Goal: Task Accomplishment & Management: Manage account settings

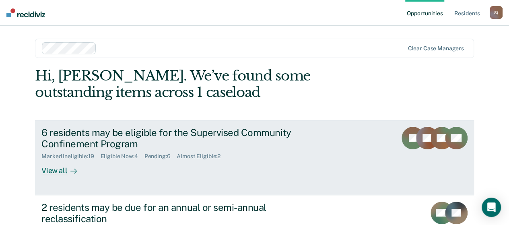
click at [63, 171] on div "View all" at bounding box center [63, 168] width 45 height 16
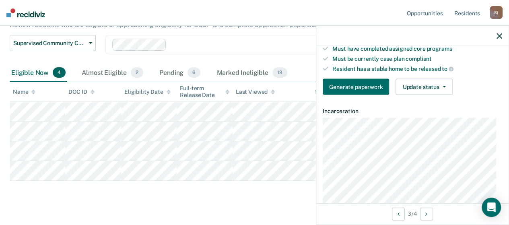
scroll to position [161, 0]
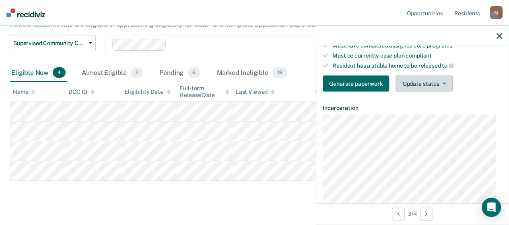
click at [445, 82] on button "Update status" at bounding box center [424, 84] width 57 height 16
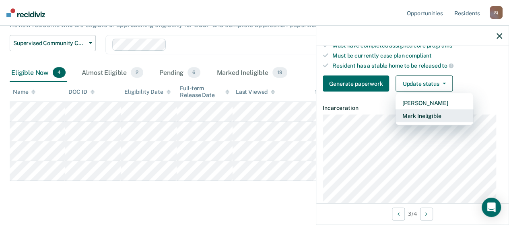
click at [423, 115] on button "Mark Ineligible" at bounding box center [435, 115] width 78 height 13
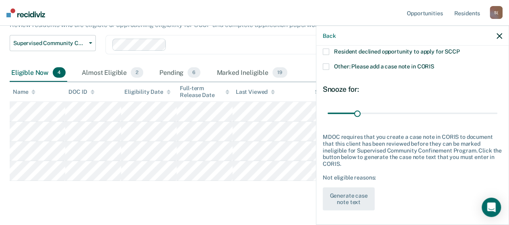
click at [328, 51] on span at bounding box center [326, 52] width 6 height 6
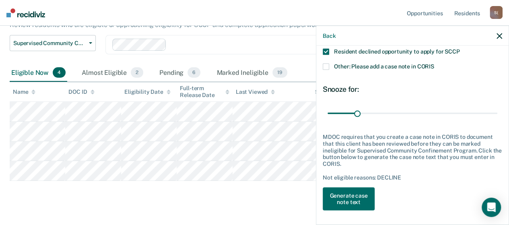
click at [328, 65] on span at bounding box center [326, 67] width 6 height 6
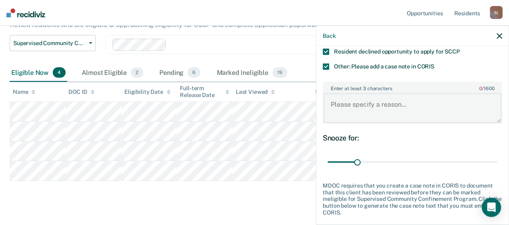
click at [376, 98] on textarea "Enter at least 3 characters 0 / 1600" at bounding box center [412, 108] width 178 height 30
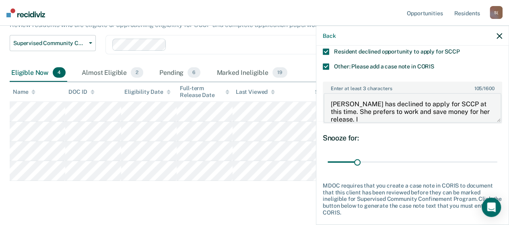
scroll to position [1, 0]
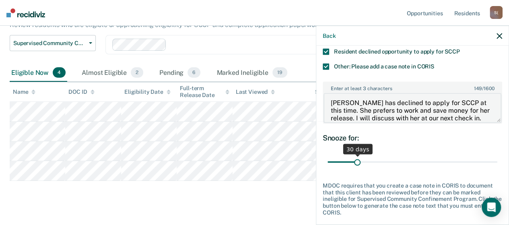
type textarea "[PERSON_NAME] has declined to apply for SCCP at this time. She prefers to work …"
drag, startPoint x: 357, startPoint y: 161, endPoint x: 382, endPoint y: 162, distance: 25.0
type input "60"
click at [382, 162] on input "range" at bounding box center [413, 162] width 170 height 14
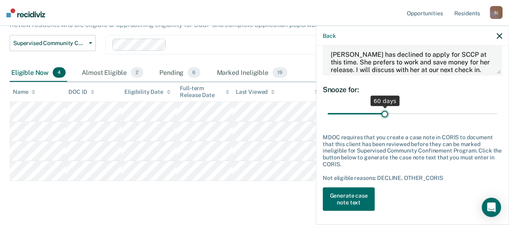
scroll to position [167, 0]
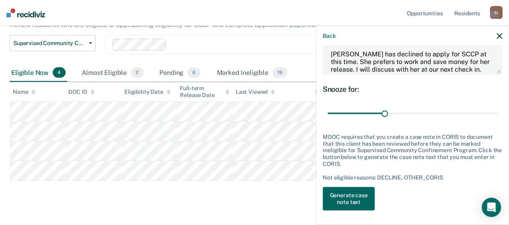
click at [358, 187] on button "Generate case note text" at bounding box center [349, 198] width 52 height 23
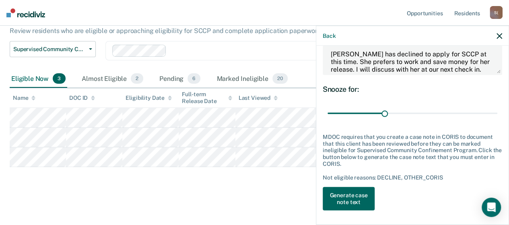
scroll to position [74, 0]
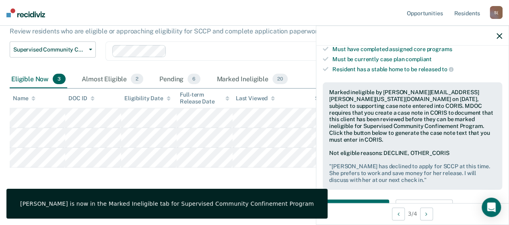
click at [501, 35] on icon "button" at bounding box center [500, 36] width 6 height 6
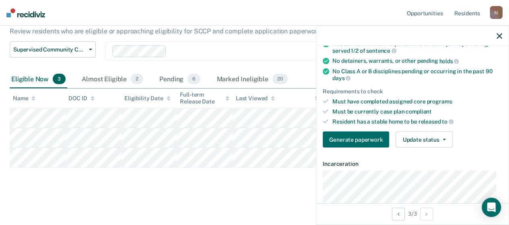
scroll to position [121, 0]
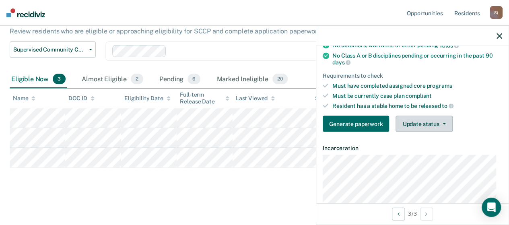
click at [444, 121] on button "Update status" at bounding box center [424, 124] width 57 height 16
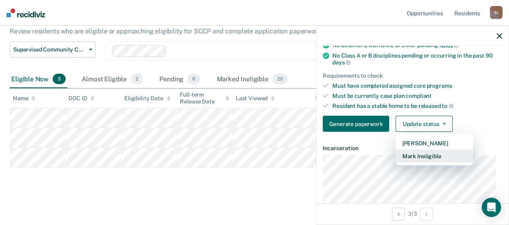
click at [424, 152] on button "Mark Ineligible" at bounding box center [435, 156] width 78 height 13
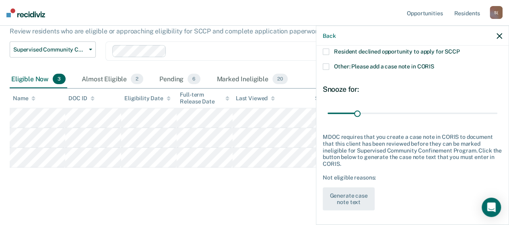
click at [328, 49] on span at bounding box center [326, 52] width 6 height 6
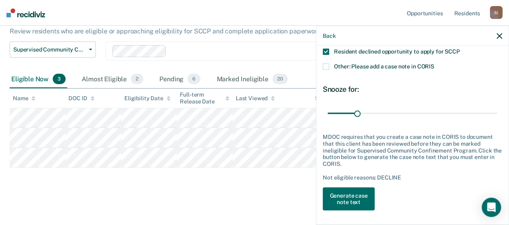
click at [328, 66] on span at bounding box center [326, 67] width 6 height 6
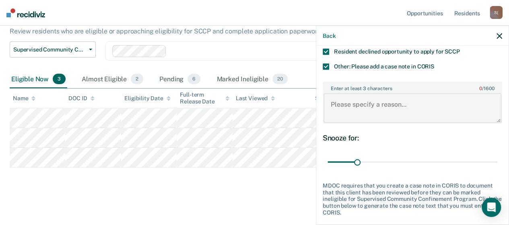
click at [402, 103] on textarea "Enter at least 3 characters 0 / 1600" at bounding box center [412, 108] width 178 height 30
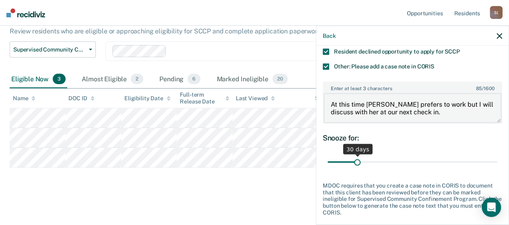
type textarea "At this time [PERSON_NAME] prefers to work but I will discuss with her at our n…"
drag, startPoint x: 355, startPoint y: 161, endPoint x: 382, endPoint y: 163, distance: 27.0
type input "60"
click at [382, 163] on input "range" at bounding box center [413, 162] width 170 height 14
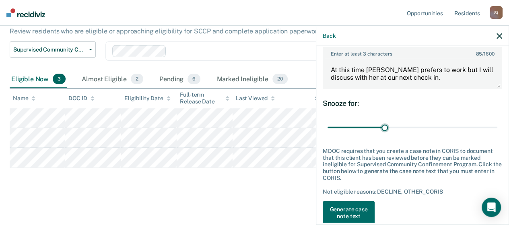
scroll to position [167, 0]
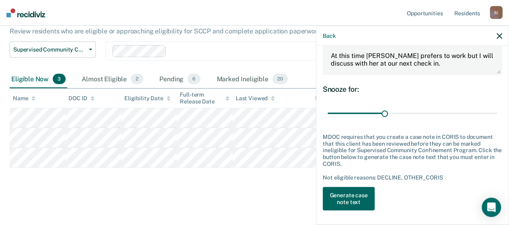
click at [356, 197] on button "Generate case note text" at bounding box center [349, 198] width 52 height 23
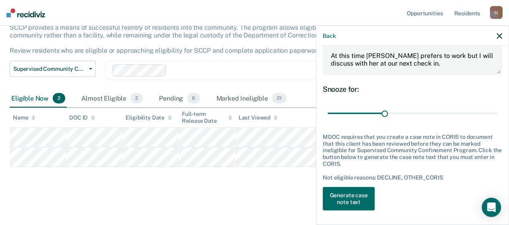
scroll to position [54, 0]
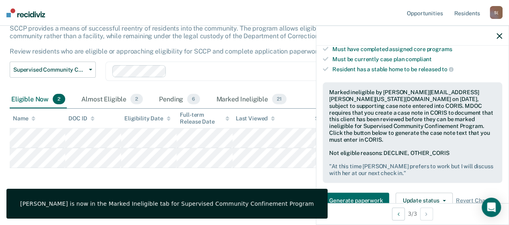
click at [499, 38] on icon "button" at bounding box center [500, 36] width 6 height 6
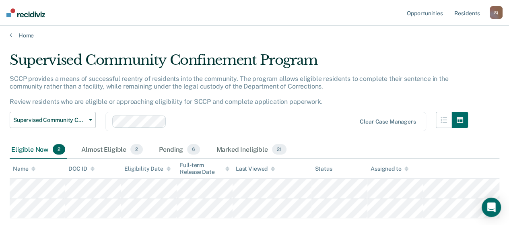
scroll to position [0, 0]
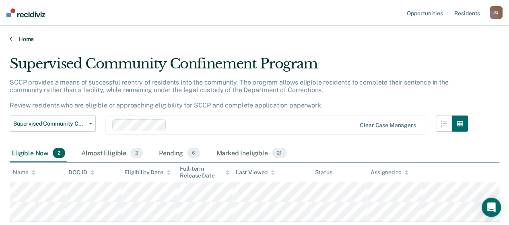
click at [25, 38] on link "Home" at bounding box center [255, 38] width 490 height 7
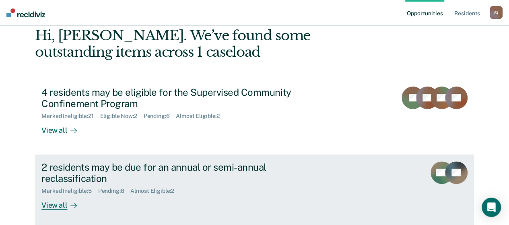
scroll to position [80, 0]
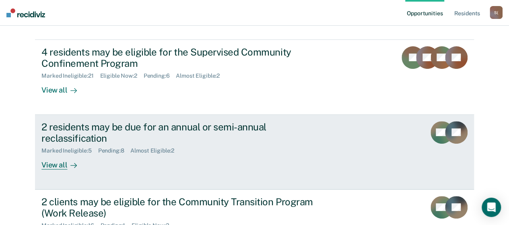
click at [52, 169] on div "View all" at bounding box center [63, 162] width 45 height 16
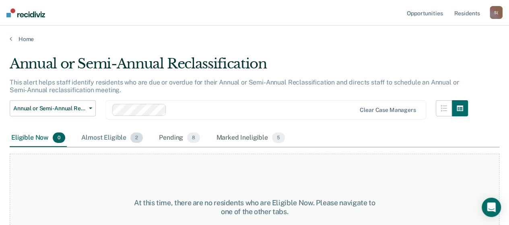
click at [94, 140] on div "Almost Eligible 2" at bounding box center [112, 138] width 65 height 18
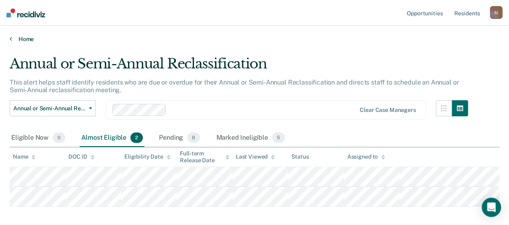
click at [25, 39] on link "Home" at bounding box center [255, 38] width 490 height 7
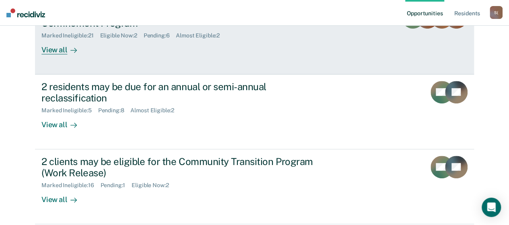
scroll to position [161, 0]
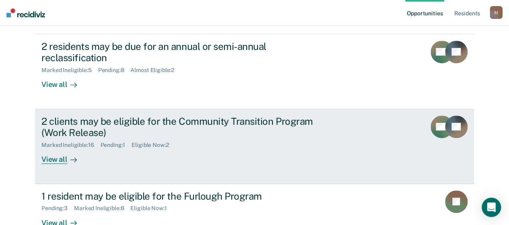
click at [53, 163] on div "View all" at bounding box center [63, 156] width 45 height 16
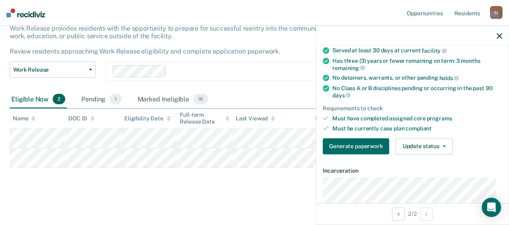
scroll to position [121, 0]
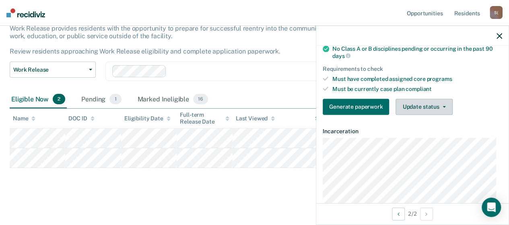
click at [442, 107] on button "Update status" at bounding box center [424, 107] width 57 height 16
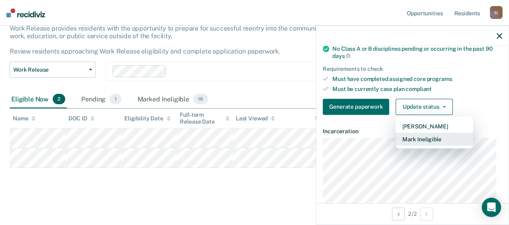
click at [431, 137] on button "Mark Ineligible" at bounding box center [435, 138] width 78 height 13
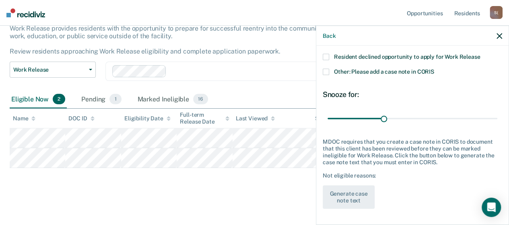
scroll to position [90, 0]
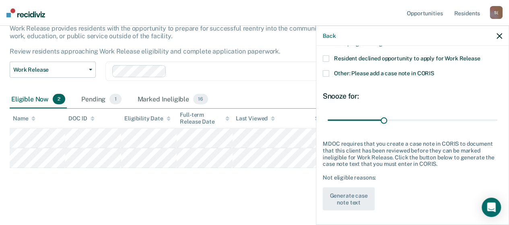
click at [327, 58] on span at bounding box center [326, 59] width 6 height 6
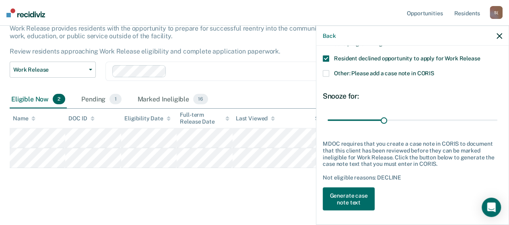
click at [327, 70] on span at bounding box center [326, 73] width 6 height 6
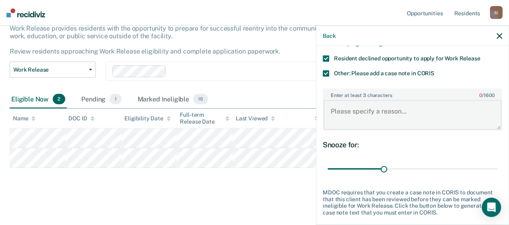
click at [391, 113] on textarea "Enter at least 3 characters 0 / 1600" at bounding box center [412, 115] width 178 height 30
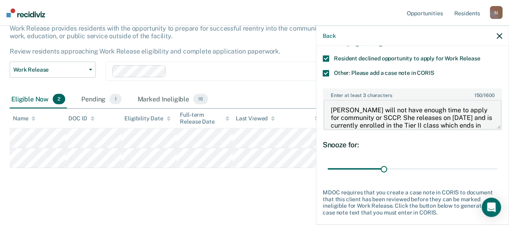
scroll to position [9, 0]
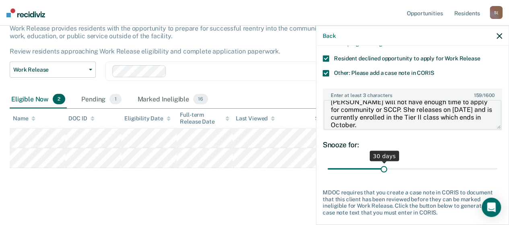
type textarea "[PERSON_NAME] will not have enough time to apply for community or SCCP. She rel…"
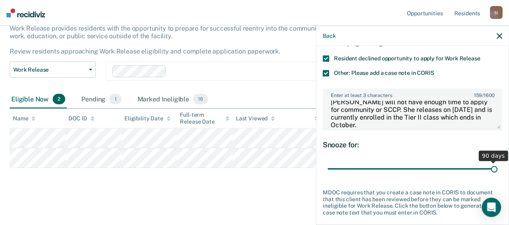
drag, startPoint x: 382, startPoint y: 168, endPoint x: 505, endPoint y: 161, distance: 122.9
type input "90"
click at [497, 162] on input "range" at bounding box center [413, 169] width 170 height 14
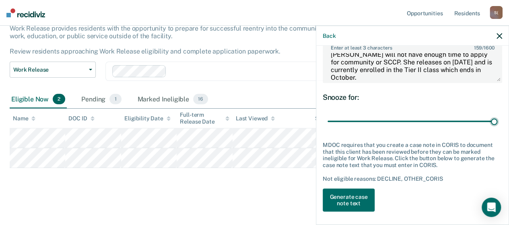
scroll to position [139, 0]
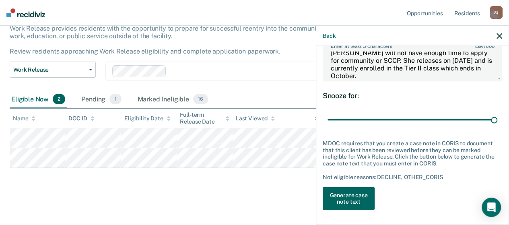
click at [356, 195] on button "Generate case note text" at bounding box center [349, 198] width 52 height 23
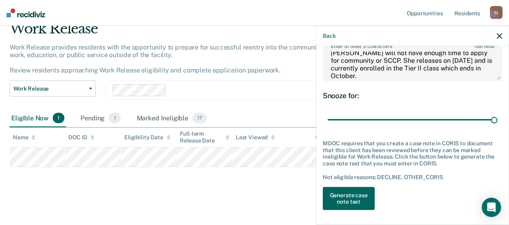
scroll to position [35, 0]
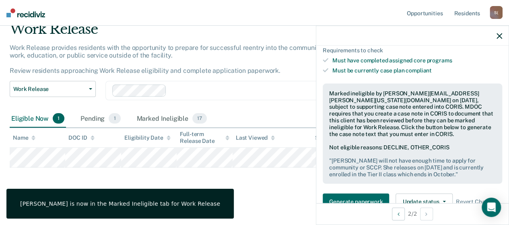
click at [500, 37] on icon "button" at bounding box center [500, 36] width 6 height 6
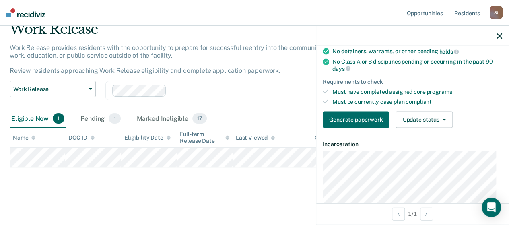
scroll to position [121, 0]
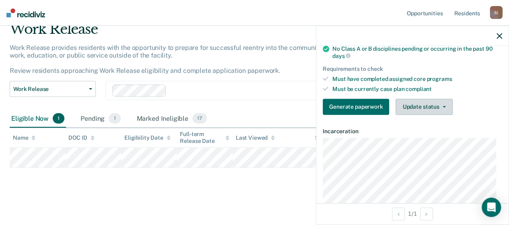
click at [438, 105] on button "Update status" at bounding box center [424, 107] width 57 height 16
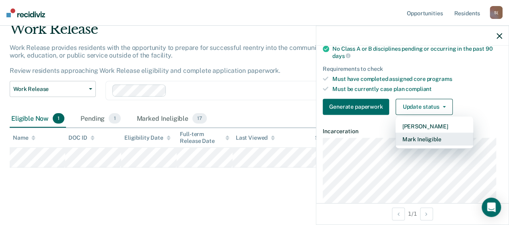
click at [422, 136] on button "Mark Ineligible" at bounding box center [435, 138] width 78 height 13
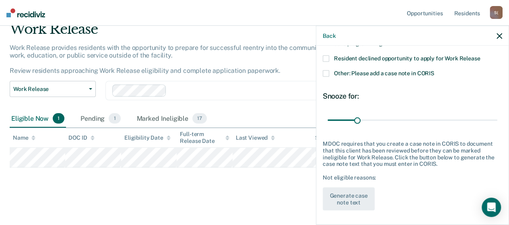
scroll to position [10, 0]
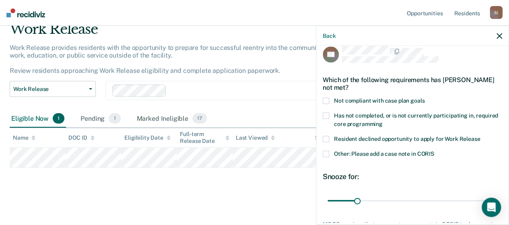
click at [328, 114] on span at bounding box center [326, 116] width 6 height 6
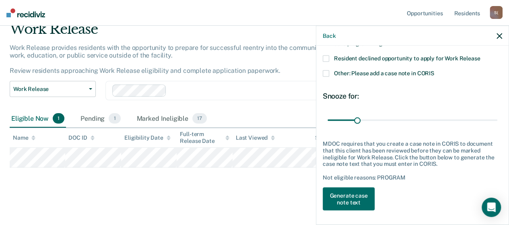
scroll to position [90, 0]
drag, startPoint x: 355, startPoint y: 119, endPoint x: 381, endPoint y: 121, distance: 26.3
click at [381, 121] on input "range" at bounding box center [413, 120] width 170 height 14
click at [383, 121] on input "range" at bounding box center [413, 120] width 170 height 14
type input "61"
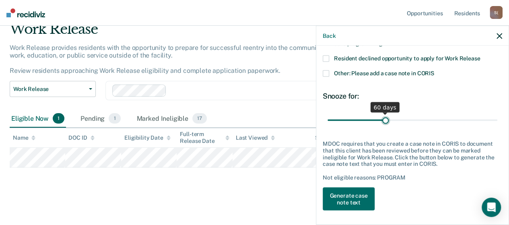
click at [383, 119] on input "range" at bounding box center [413, 120] width 170 height 14
click at [344, 198] on button "Generate case note text" at bounding box center [349, 198] width 52 height 23
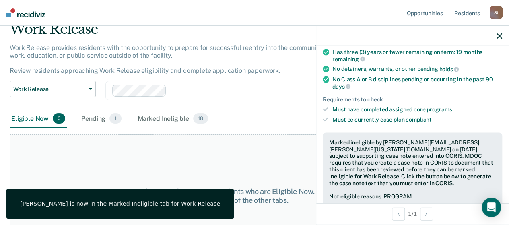
click at [499, 36] on icon "button" at bounding box center [500, 36] width 6 height 6
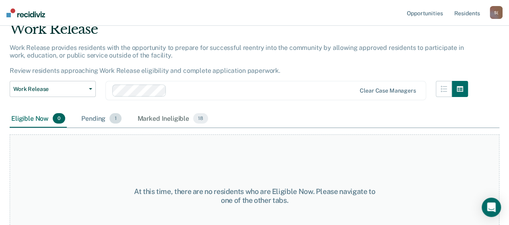
click at [99, 117] on div "Pending 1" at bounding box center [101, 119] width 43 height 18
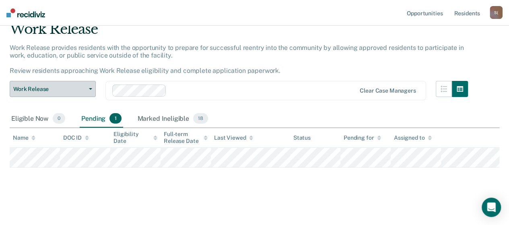
click at [91, 92] on button "Work Release" at bounding box center [53, 89] width 86 height 16
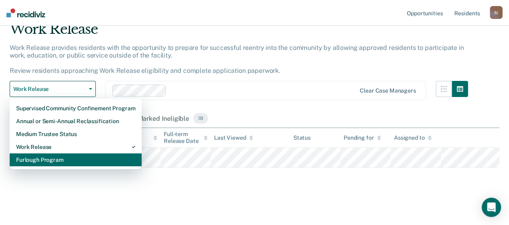
click at [51, 159] on div "Furlough Program" at bounding box center [75, 159] width 119 height 13
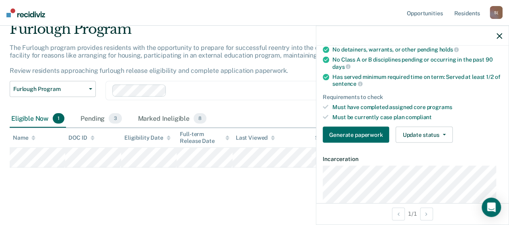
scroll to position [121, 0]
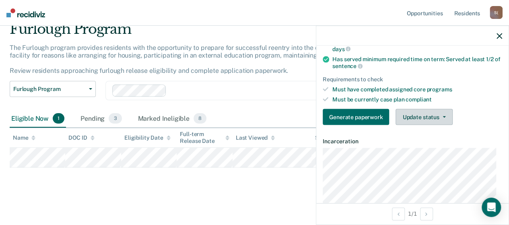
click at [444, 115] on button "Update status" at bounding box center [424, 117] width 57 height 16
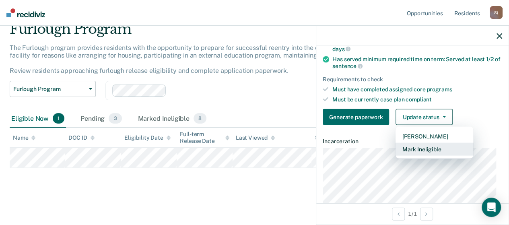
click at [437, 147] on button "Mark Ineligible" at bounding box center [435, 149] width 78 height 13
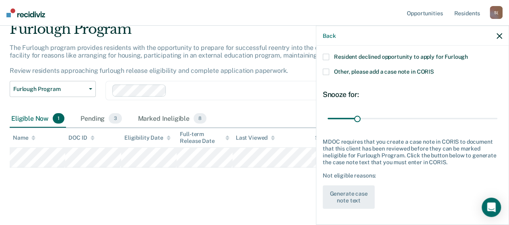
scroll to position [90, 0]
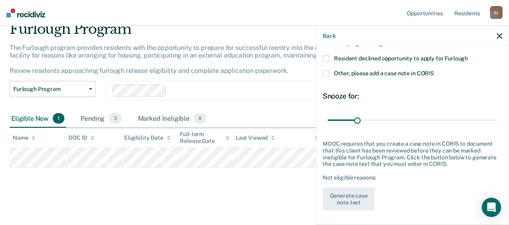
drag, startPoint x: 327, startPoint y: 57, endPoint x: 327, endPoint y: 62, distance: 4.4
click at [327, 57] on span at bounding box center [326, 59] width 6 height 6
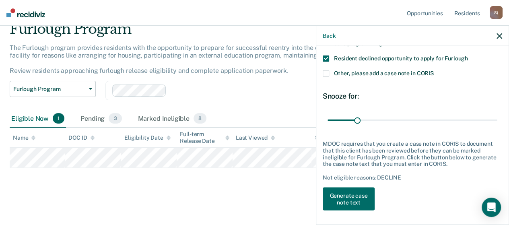
drag, startPoint x: 327, startPoint y: 71, endPoint x: 330, endPoint y: 82, distance: 11.2
click at [327, 71] on span at bounding box center [326, 73] width 6 height 6
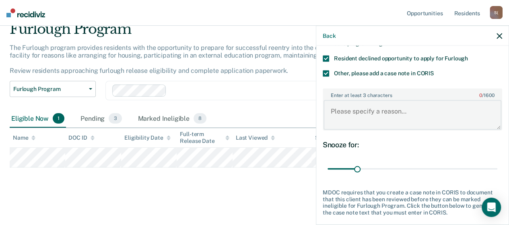
click at [390, 105] on textarea "Enter at least 3 characters 0 / 1600" at bounding box center [412, 115] width 178 height 30
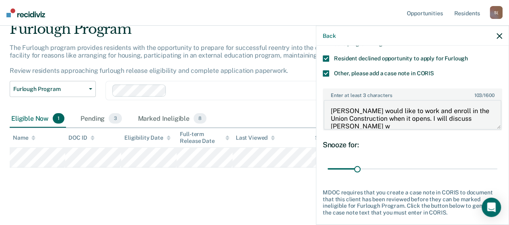
scroll to position [1, 0]
type textarea "[PERSON_NAME] would like to work and enroll in the Union Construction when it o…"
drag, startPoint x: 356, startPoint y: 169, endPoint x: 382, endPoint y: 171, distance: 25.8
type input "60"
click at [382, 171] on input "range" at bounding box center [413, 169] width 170 height 14
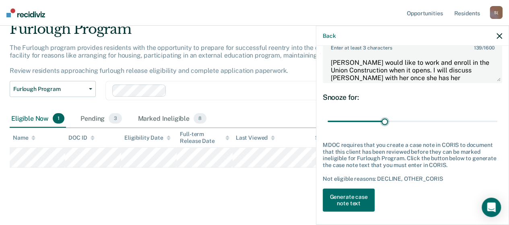
scroll to position [139, 0]
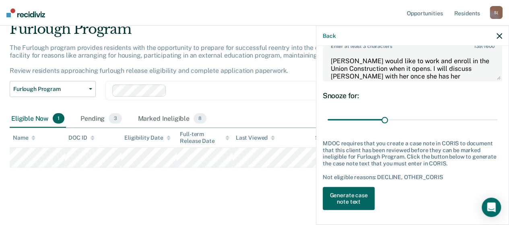
click at [357, 192] on button "Generate case note text" at bounding box center [349, 198] width 52 height 23
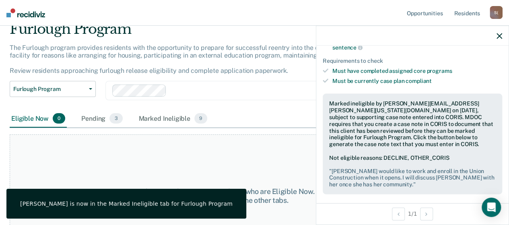
click at [500, 35] on icon "button" at bounding box center [500, 36] width 6 height 6
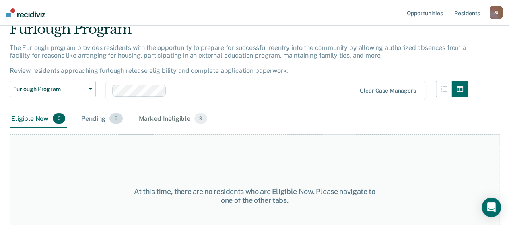
click at [101, 122] on div "Pending 3" at bounding box center [102, 119] width 44 height 18
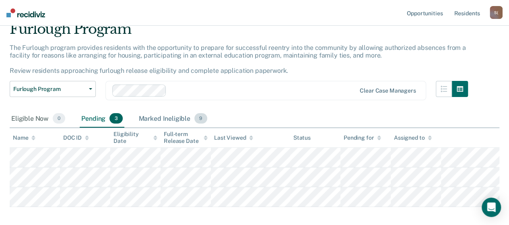
click at [171, 119] on div "Marked Ineligible 9" at bounding box center [173, 119] width 72 height 18
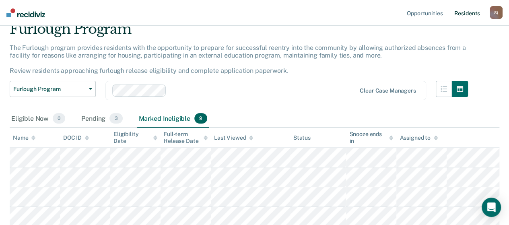
click at [470, 13] on link "Resident s" at bounding box center [466, 13] width 29 height 26
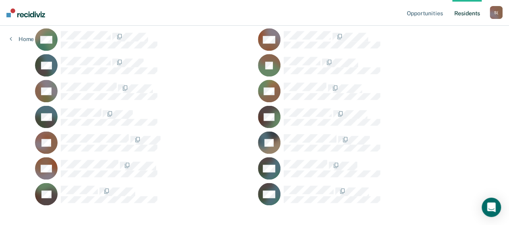
scroll to position [490, 0]
